Goal: Register for event/course

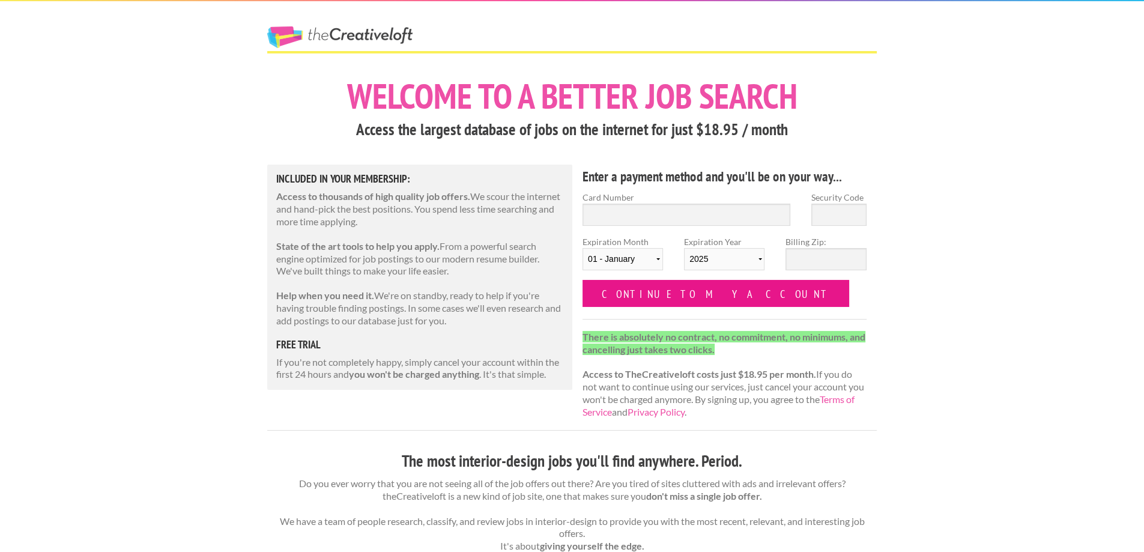
click at [682, 301] on input "Continue to my account" at bounding box center [716, 293] width 267 height 27
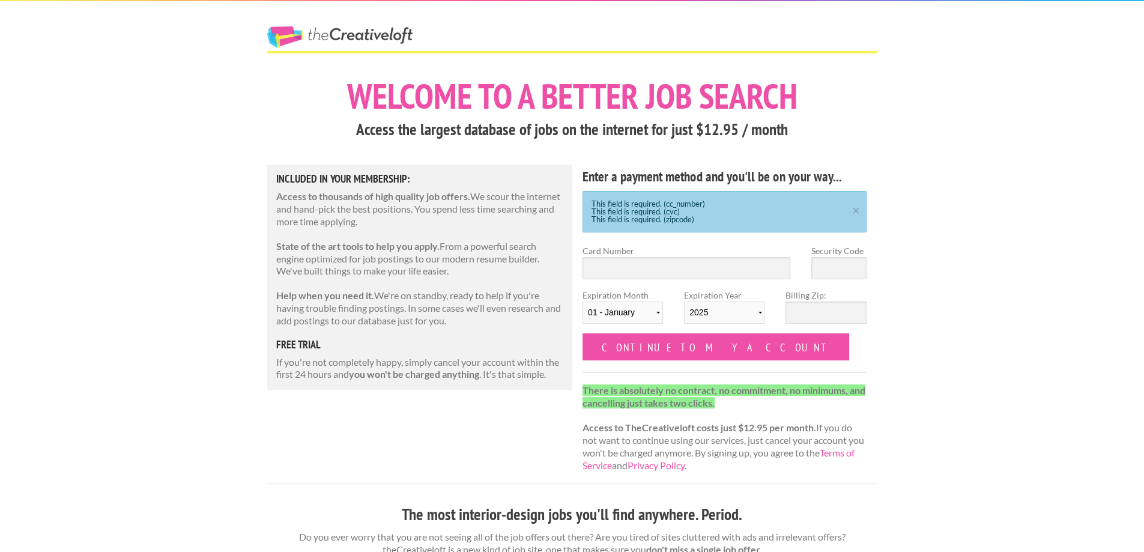
click at [349, 26] on link "The Creative Loft" at bounding box center [339, 37] width 145 height 22
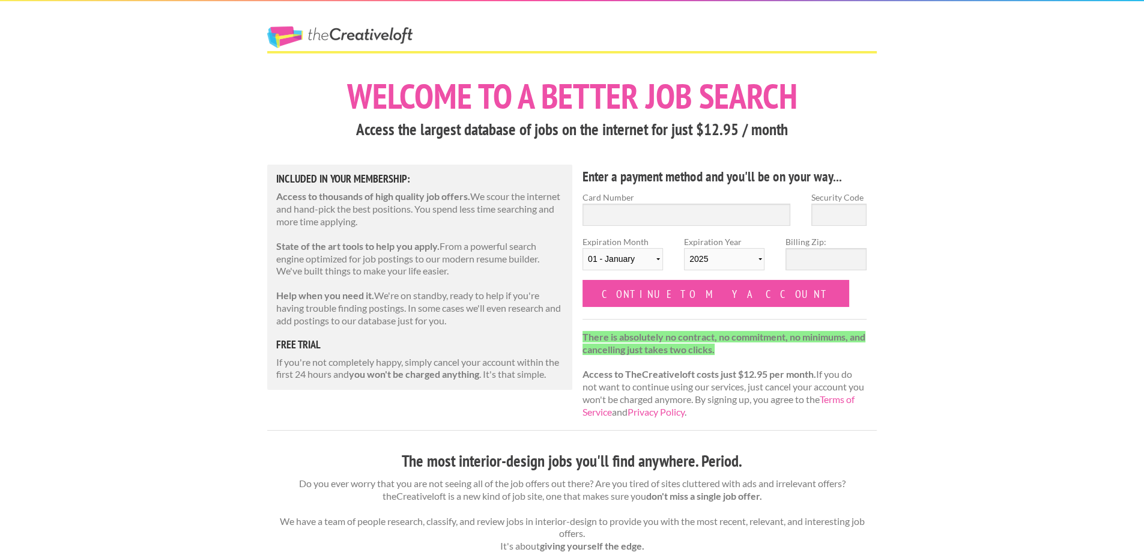
click at [349, 26] on link "The Creative Loft" at bounding box center [339, 37] width 145 height 22
